Goal: Navigation & Orientation: Find specific page/section

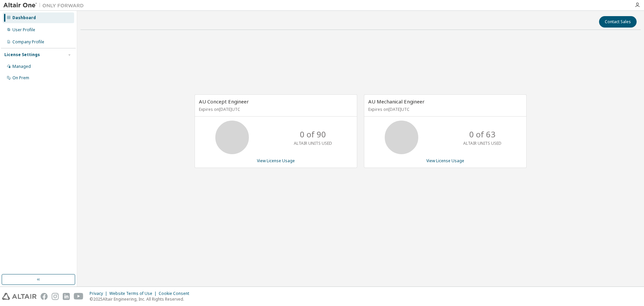
click at [367, 212] on div "AU Concept Engineer Expires on [DATE] UTC 0 of 90 ALTAIR UNITS USED View Licens…" at bounding box center [360, 134] width 560 height 199
